Goal: Task Accomplishment & Management: Manage account settings

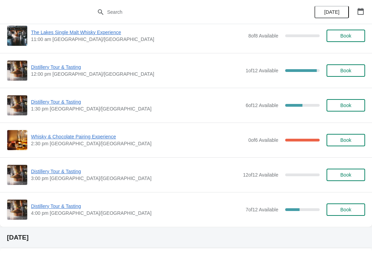
scroll to position [78, 0]
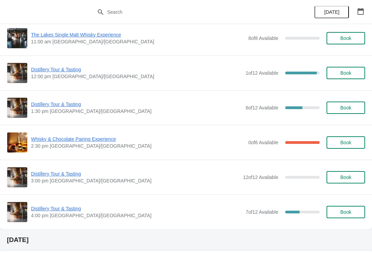
click at [51, 72] on span "Distillery Tour & Tasting" at bounding box center [136, 69] width 211 height 7
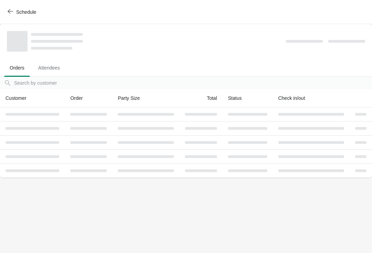
scroll to position [0, 0]
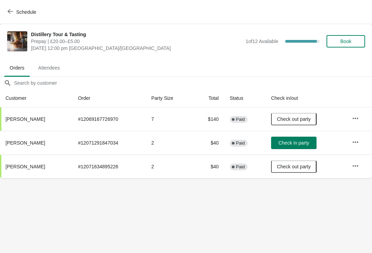
click at [301, 145] on span "Check in party" at bounding box center [294, 143] width 31 height 6
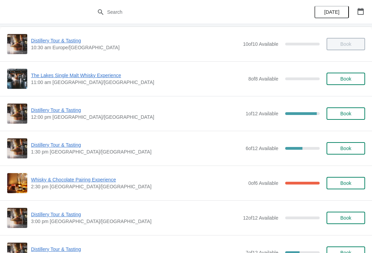
scroll to position [38, 0]
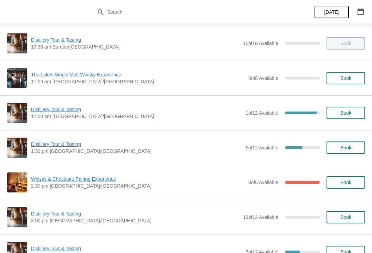
click at [71, 110] on span "Distillery Tour & Tasting" at bounding box center [136, 109] width 211 height 7
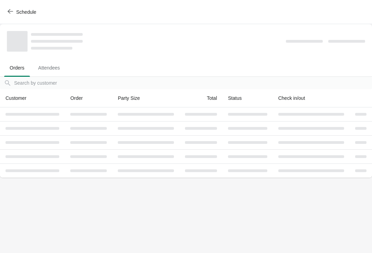
scroll to position [0, 0]
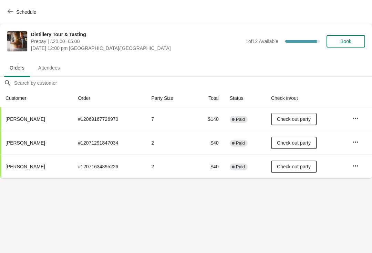
click at [353, 42] on span "Book" at bounding box center [346, 42] width 26 height 6
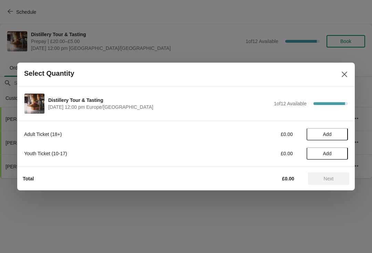
click at [339, 133] on span "Add" at bounding box center [327, 135] width 29 height 6
click at [342, 133] on icon at bounding box center [339, 134] width 7 height 7
click at [330, 175] on button "Next" at bounding box center [328, 179] width 41 height 12
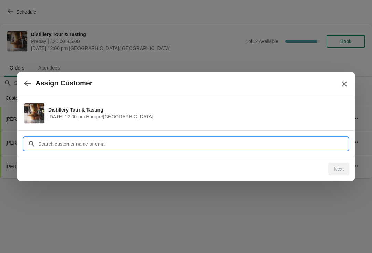
click at [92, 142] on input "Customer" at bounding box center [193, 144] width 310 height 12
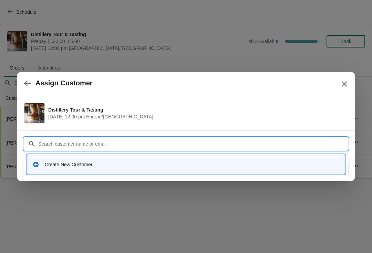
click at [52, 164] on div "Create New Customer" at bounding box center [192, 164] width 295 height 7
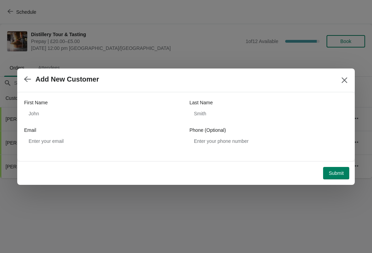
click at [24, 85] on button "button" at bounding box center [27, 79] width 12 height 13
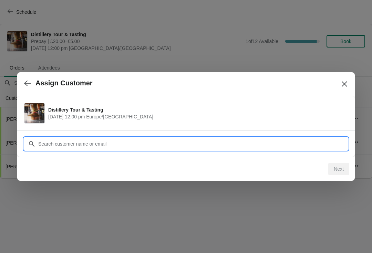
click at [107, 140] on input "Customer" at bounding box center [193, 144] width 310 height 12
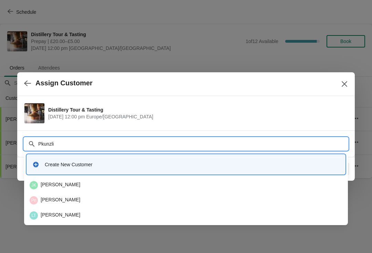
type input "Pkunzlik"
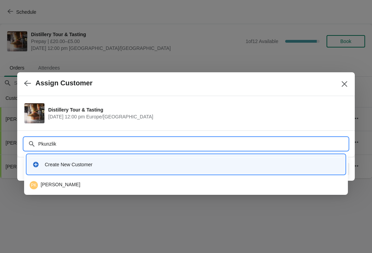
click at [65, 185] on div "PK Peter Kunzlik" at bounding box center [186, 185] width 313 height 8
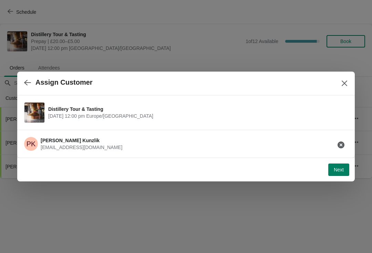
click at [332, 171] on button "Next" at bounding box center [339, 170] width 21 height 12
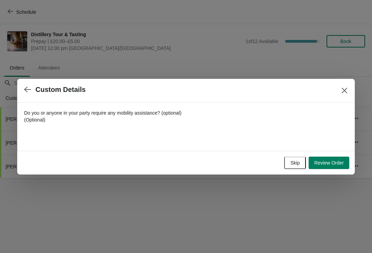
click at [296, 162] on span "Skip" at bounding box center [295, 163] width 9 height 6
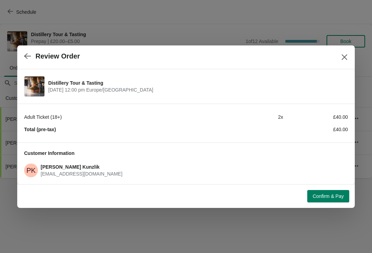
click at [325, 202] on button "Confirm & Pay" at bounding box center [328, 196] width 42 height 12
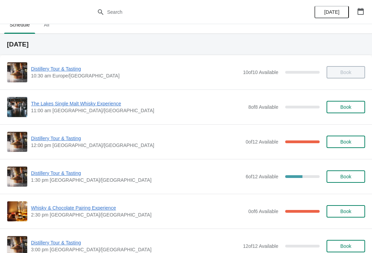
scroll to position [69, 0]
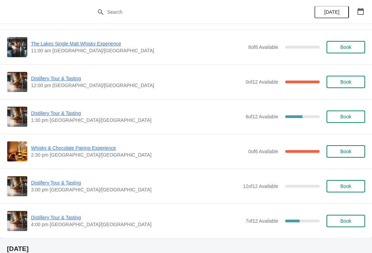
click at [109, 146] on span "Whisky & Chocolate Pairing Experience" at bounding box center [138, 148] width 214 height 7
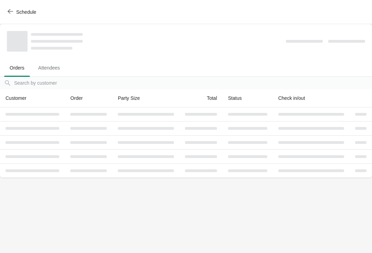
scroll to position [0, 0]
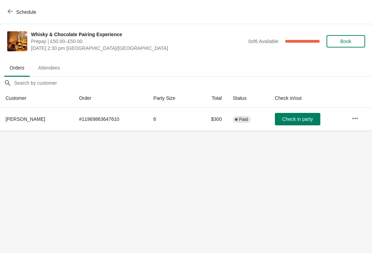
click at [292, 122] on button "Check in party" at bounding box center [298, 119] width 46 height 12
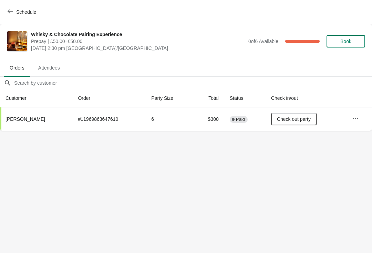
click at [20, 6] on button "Schedule" at bounding box center [22, 12] width 38 height 12
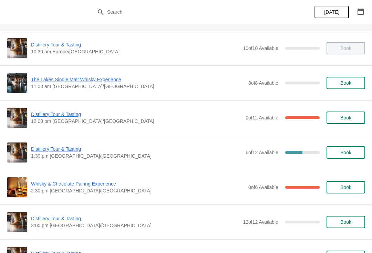
scroll to position [38, 0]
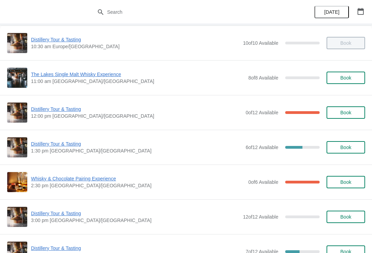
click at [49, 146] on span "Distillery Tour & Tasting" at bounding box center [136, 144] width 211 height 7
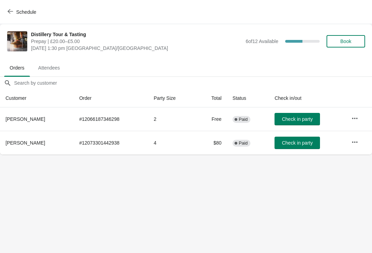
click at [294, 124] on button "Check in party" at bounding box center [298, 119] width 46 height 12
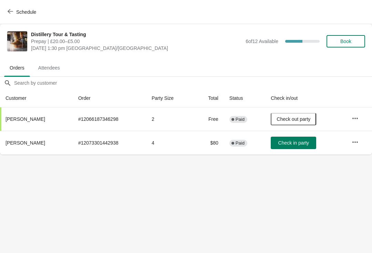
click at [61, 60] on button "Attendees" at bounding box center [49, 68] width 36 height 18
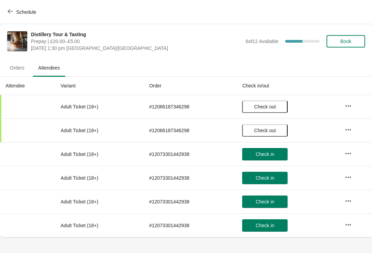
click at [16, 11] on span "Schedule" at bounding box center [22, 12] width 27 height 7
